Goal: Information Seeking & Learning: Learn about a topic

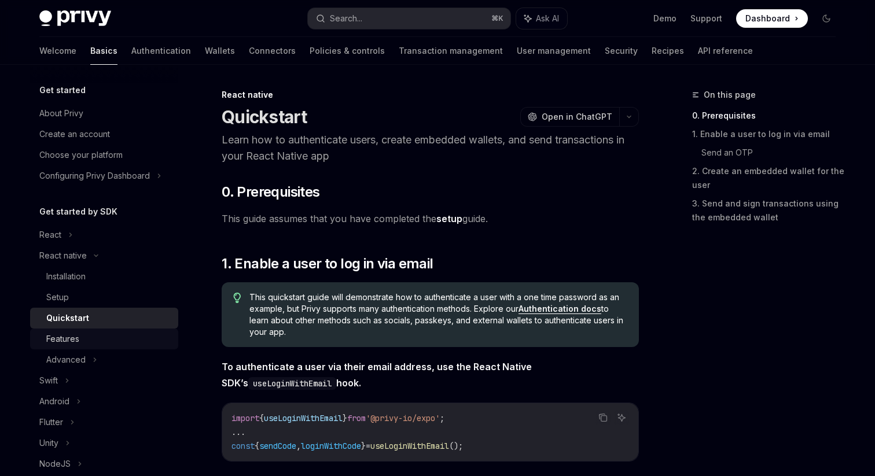
click at [76, 337] on div "Features" at bounding box center [62, 339] width 33 height 14
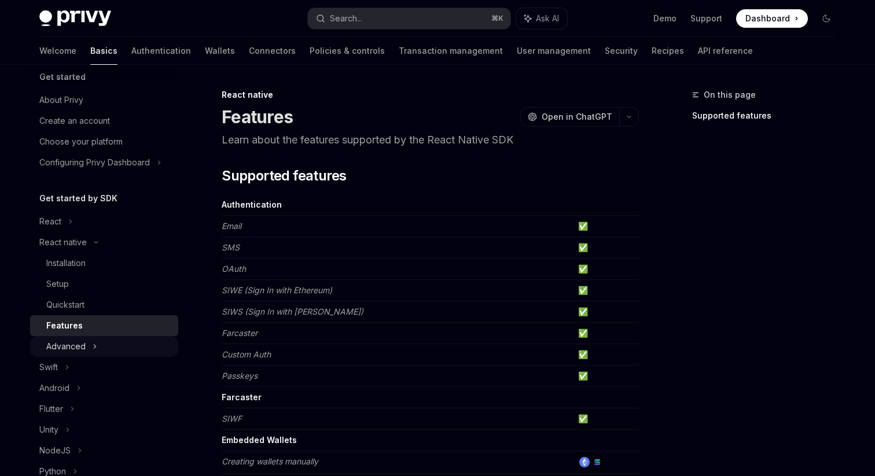
scroll to position [17, 0]
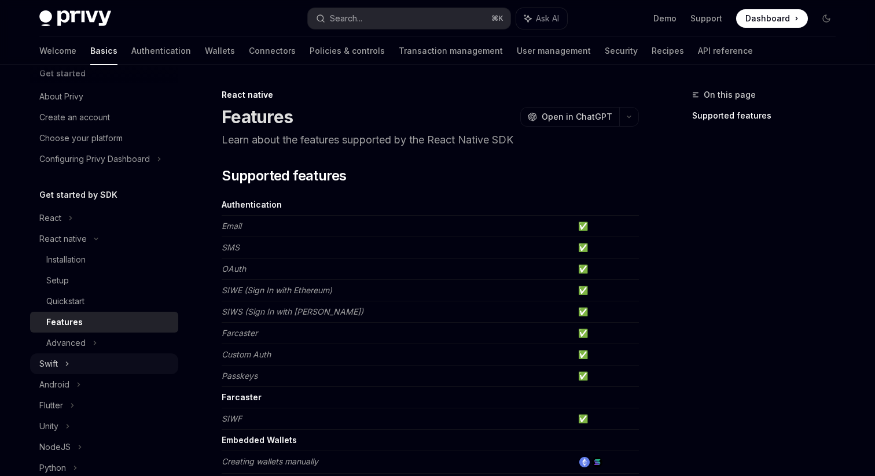
click at [82, 353] on div "Swift" at bounding box center [104, 363] width 148 height 21
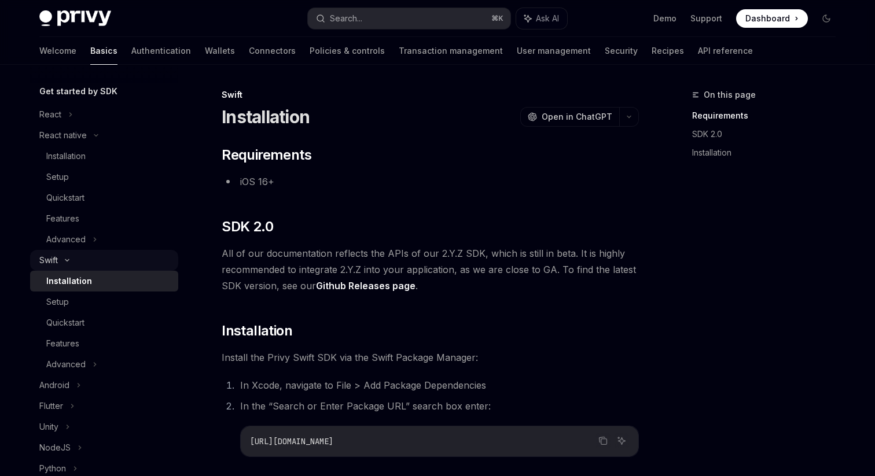
scroll to position [186, 0]
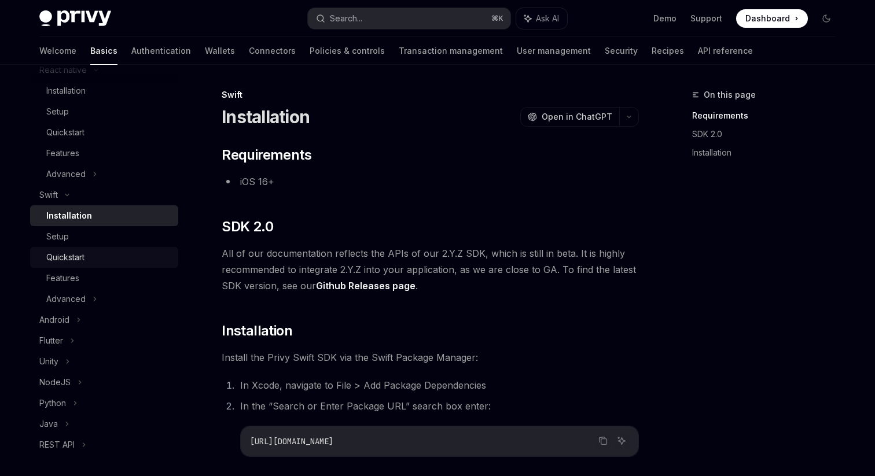
click at [81, 255] on div "Quickstart" at bounding box center [65, 258] width 38 height 14
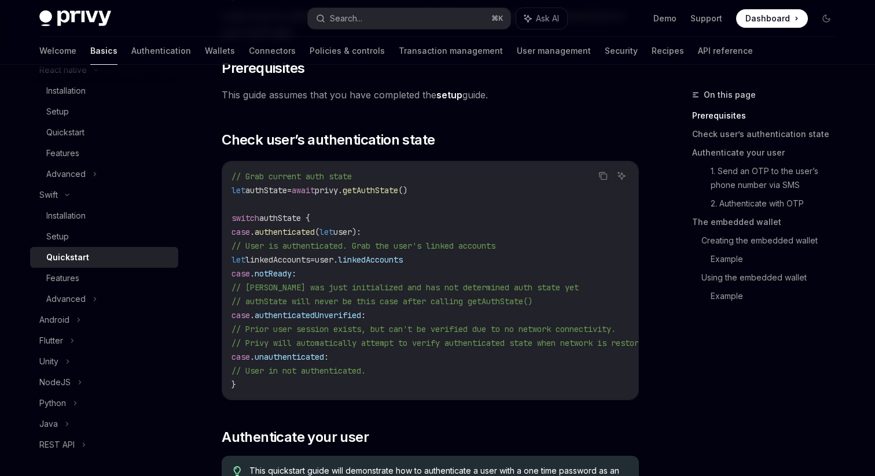
scroll to position [156, 0]
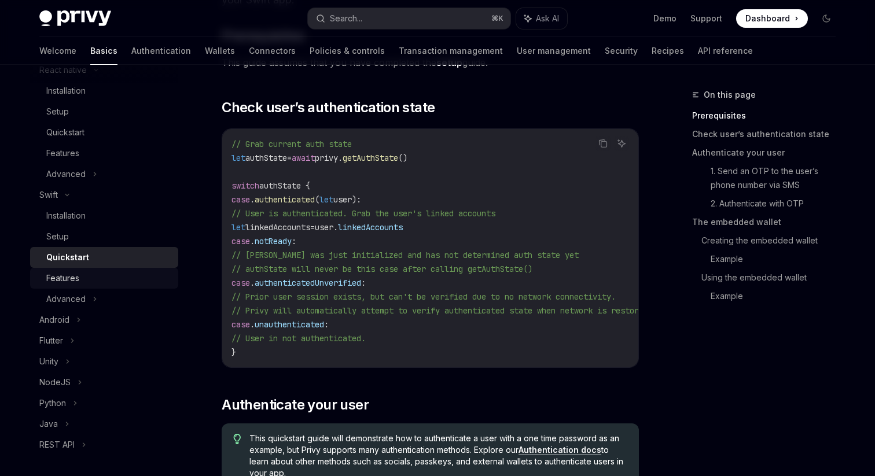
click at [80, 285] on div "Features" at bounding box center [108, 278] width 125 height 14
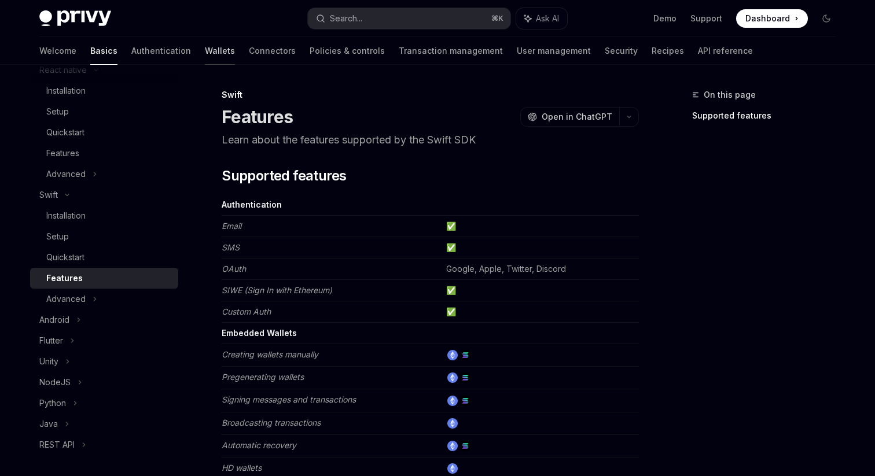
click at [205, 53] on link "Wallets" at bounding box center [220, 51] width 30 height 28
type textarea "*"
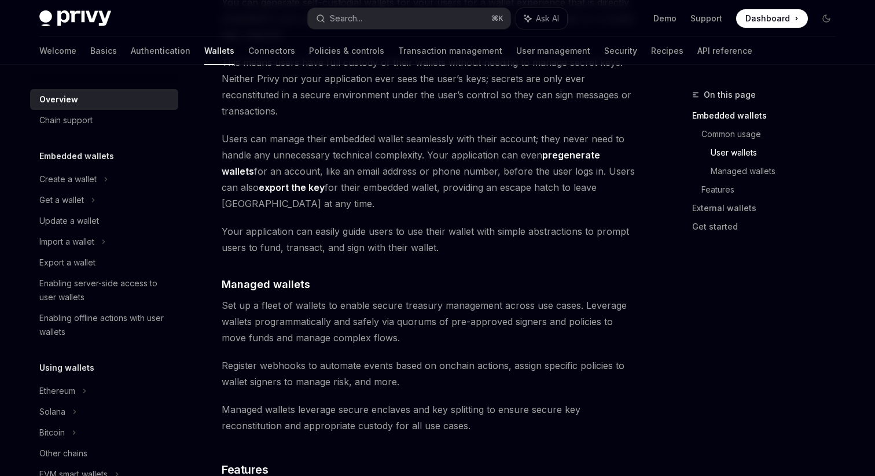
scroll to position [929, 0]
